Goal: Task Accomplishment & Management: Manage account settings

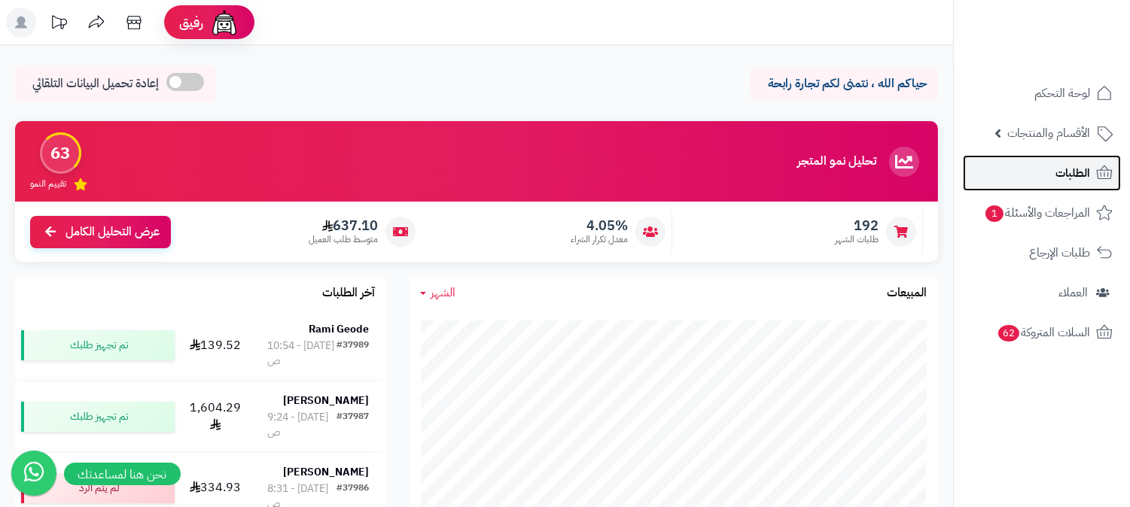
click at [1056, 174] on span "الطلبات" at bounding box center [1072, 173] width 35 height 21
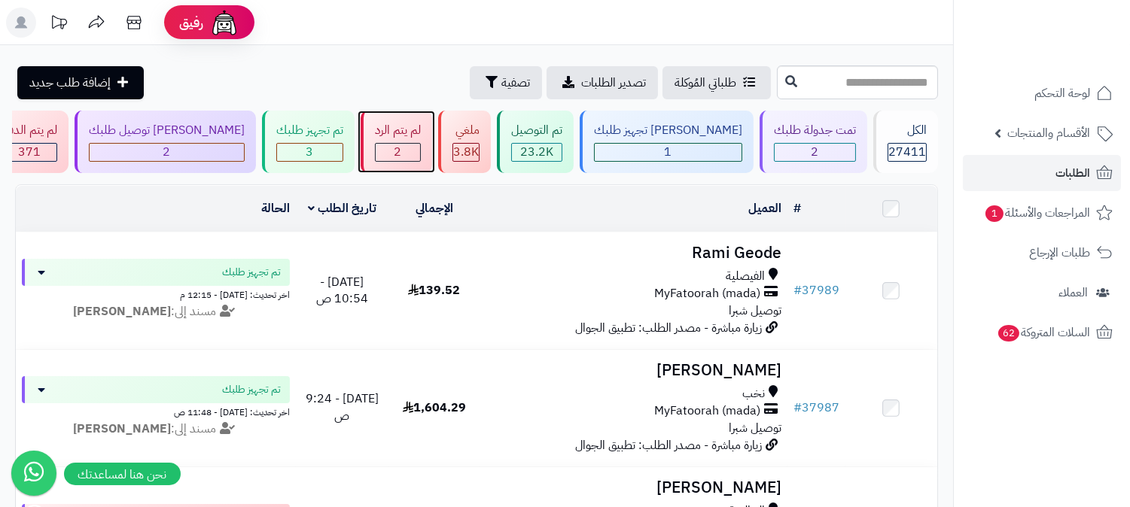
click at [432, 164] on div "لم يتم الرد 2" at bounding box center [395, 142] width 71 height 62
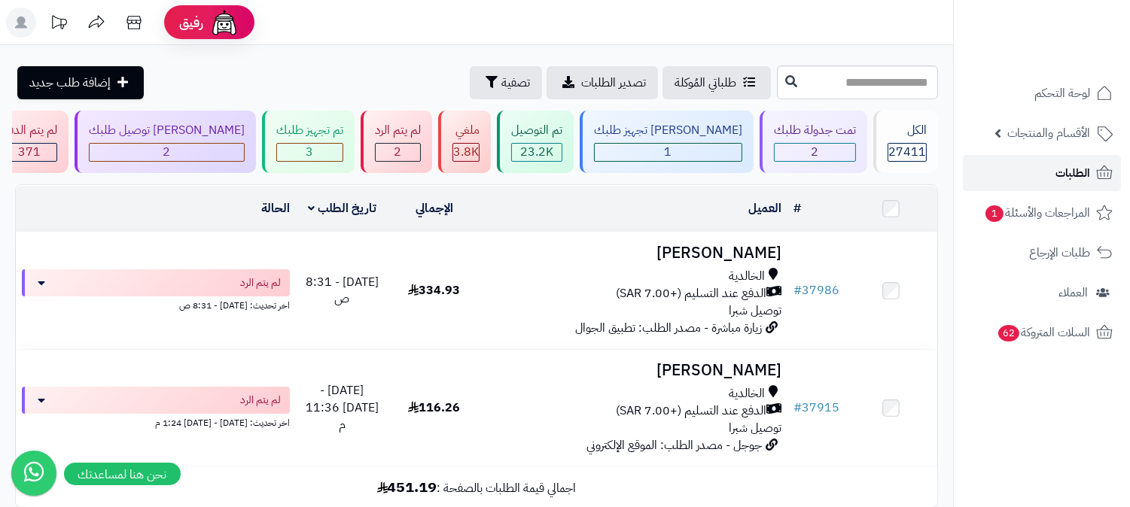
click at [1040, 172] on link "الطلبات" at bounding box center [1041, 173] width 158 height 36
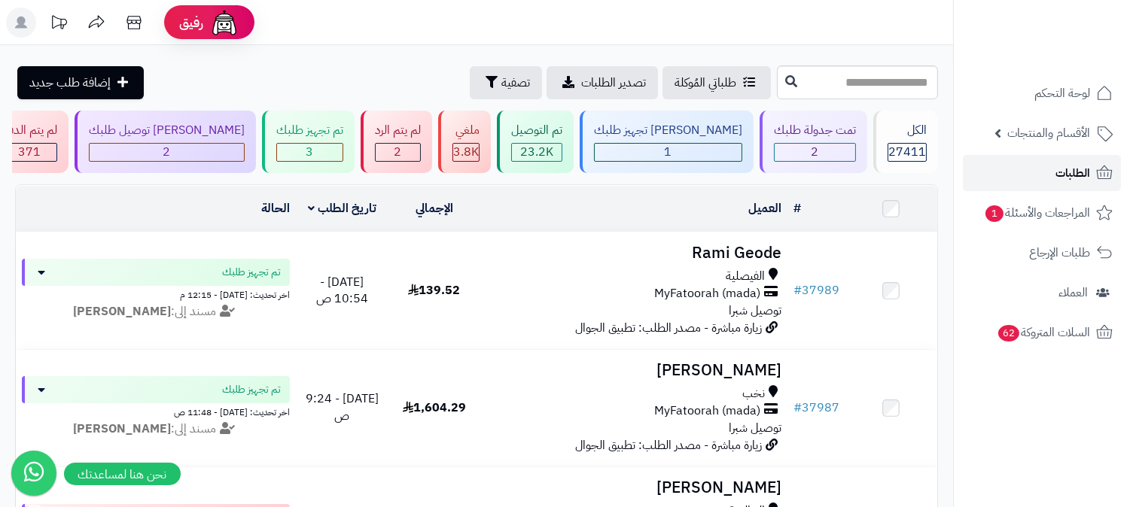
click at [1076, 177] on span "الطلبات" at bounding box center [1072, 173] width 35 height 21
